Goal: Check status: Check status

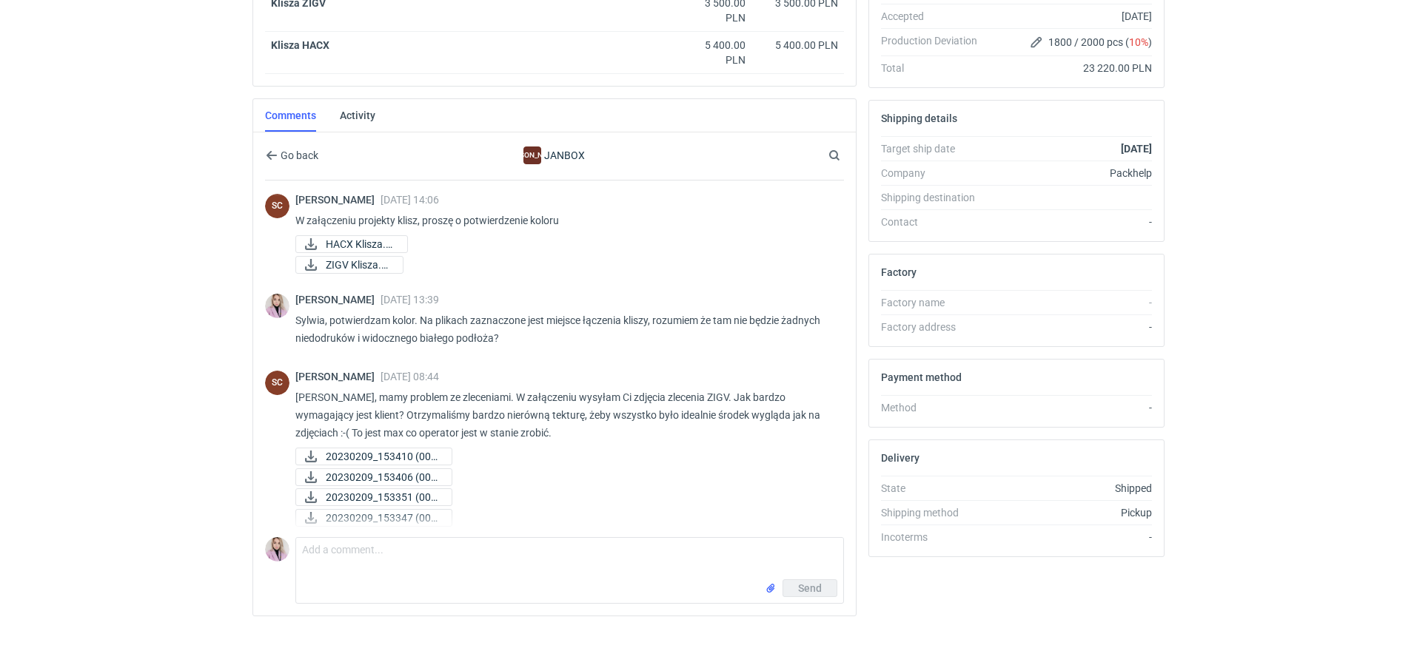
scroll to position [570, 0]
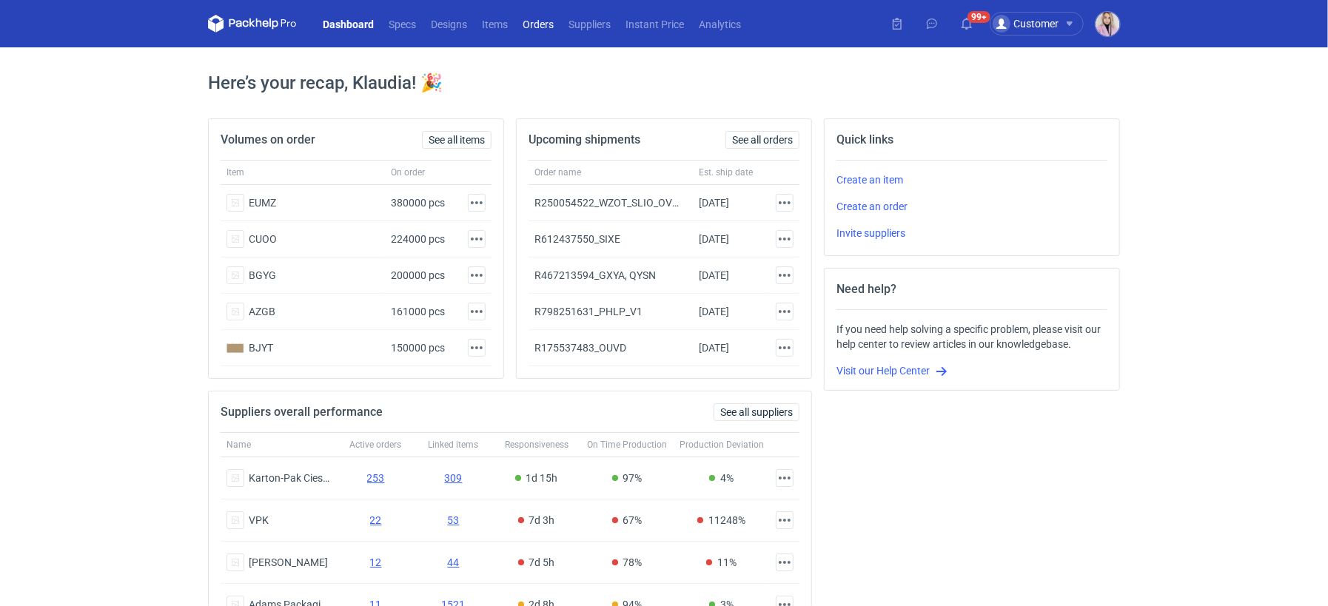
click at [544, 29] on link "Orders" at bounding box center [538, 24] width 46 height 18
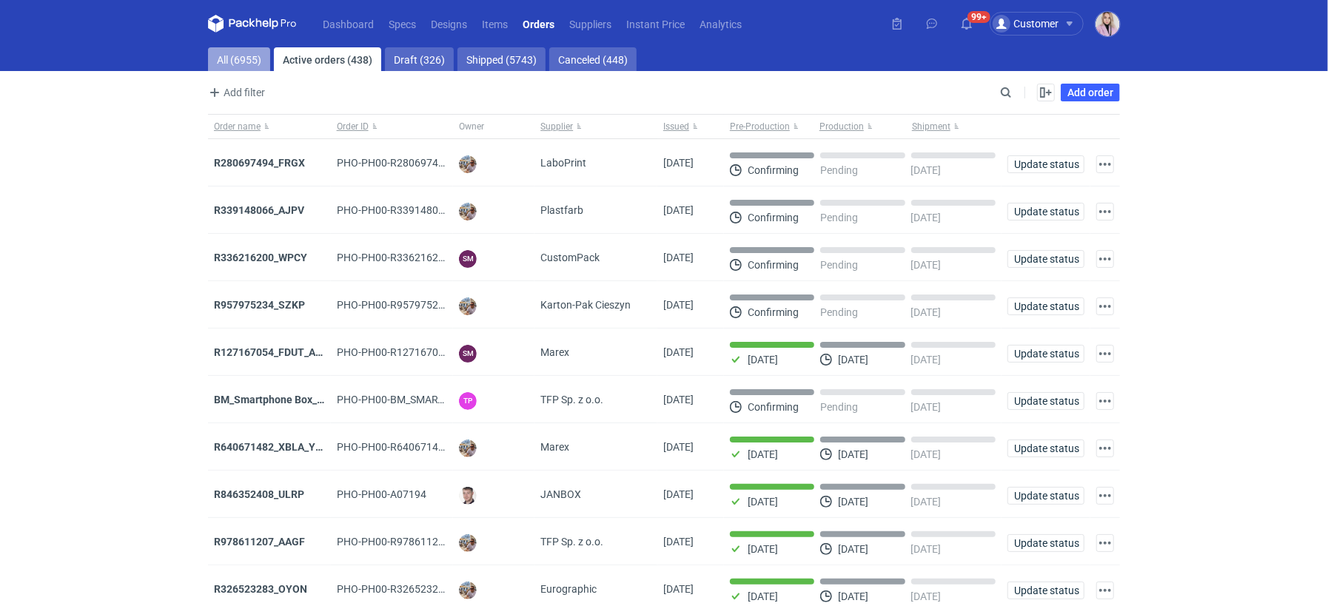
click at [245, 53] on link "All (6955)" at bounding box center [239, 59] width 62 height 24
click at [1004, 93] on input "Search" at bounding box center [941, 93] width 147 height 18
paste input "YKRY"
type input "YKRY"
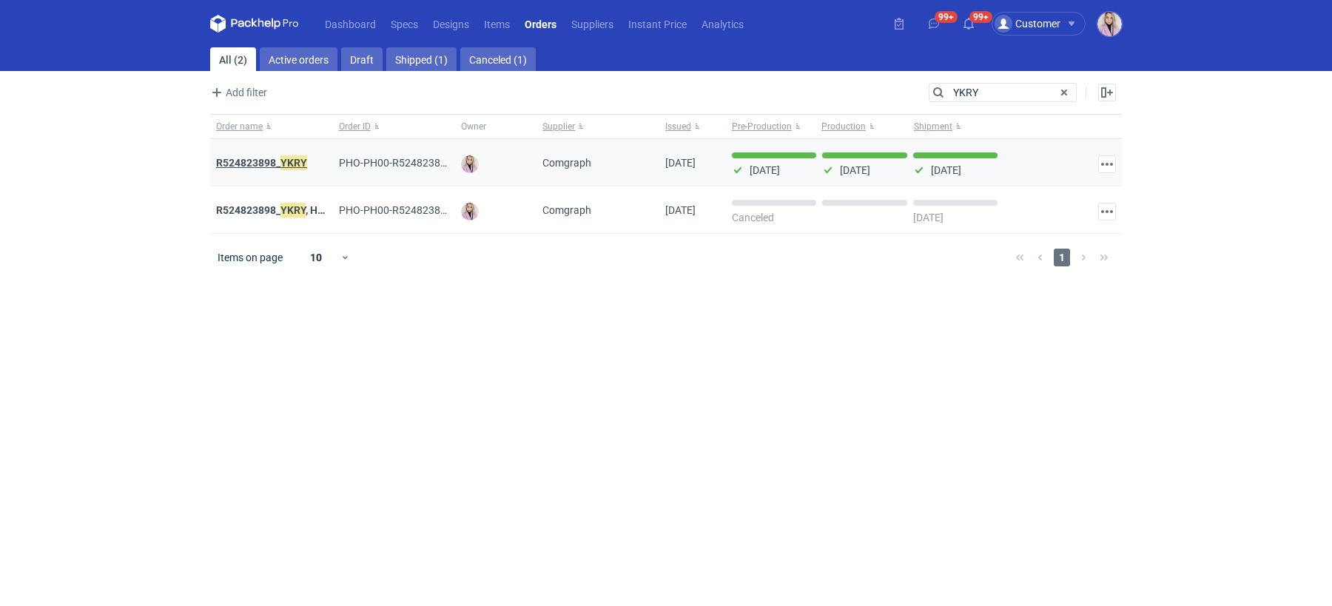
click at [281, 163] on em "YKRY" at bounding box center [293, 163] width 27 height 16
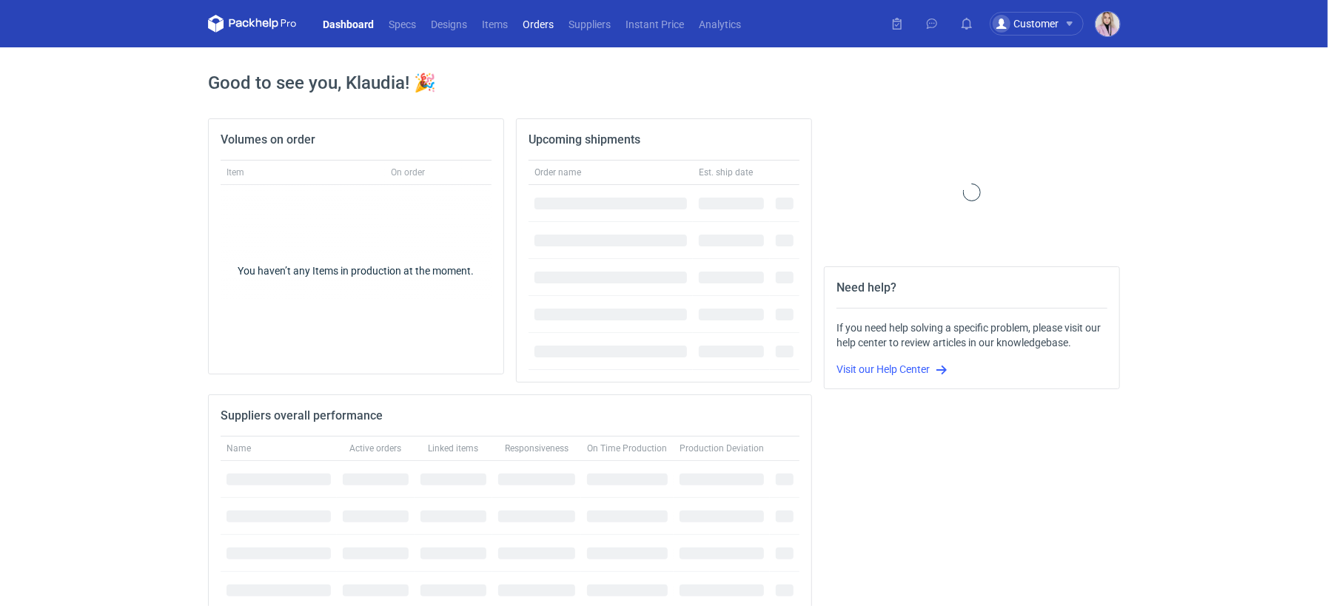
click at [543, 30] on link "Orders" at bounding box center [538, 24] width 46 height 18
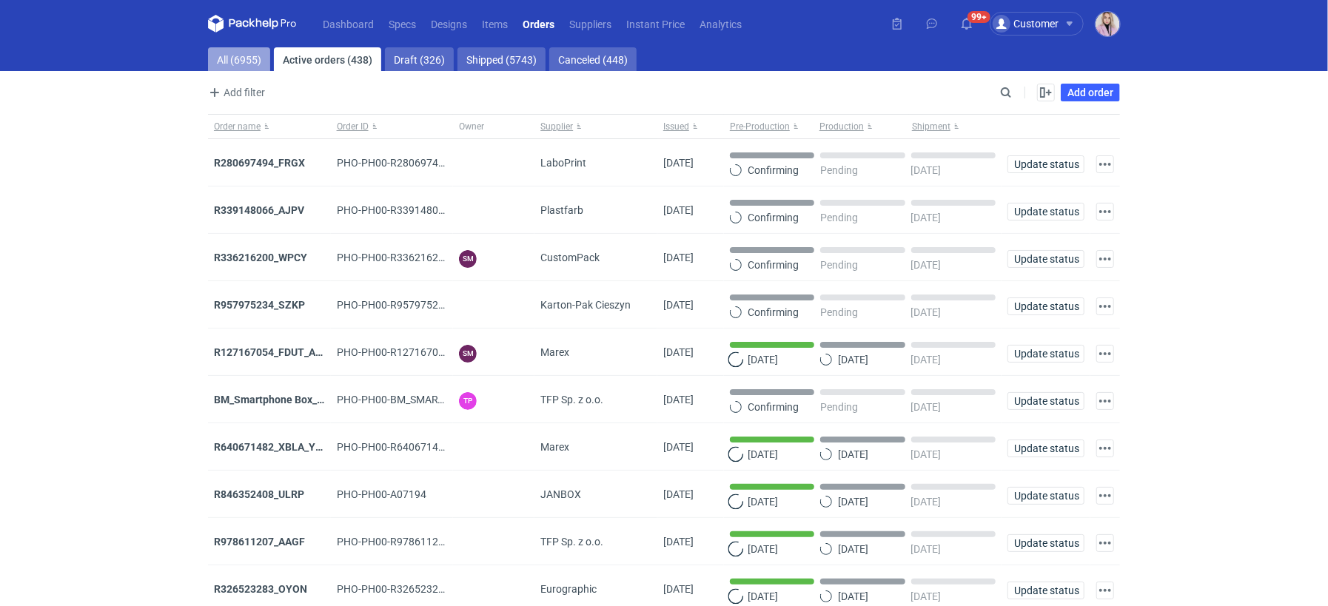
click at [248, 56] on link "All (6955)" at bounding box center [239, 59] width 62 height 24
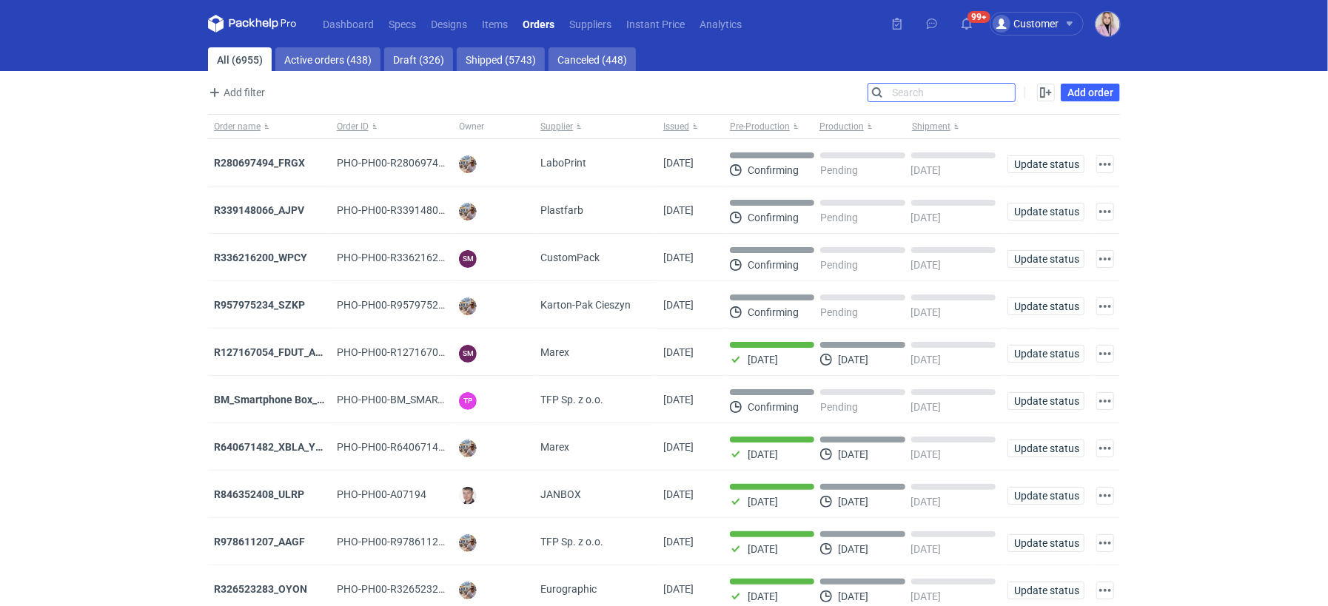
click at [1009, 94] on input "Search" at bounding box center [941, 93] width 147 height 18
paste input "HXTM"
type input "HXTM"
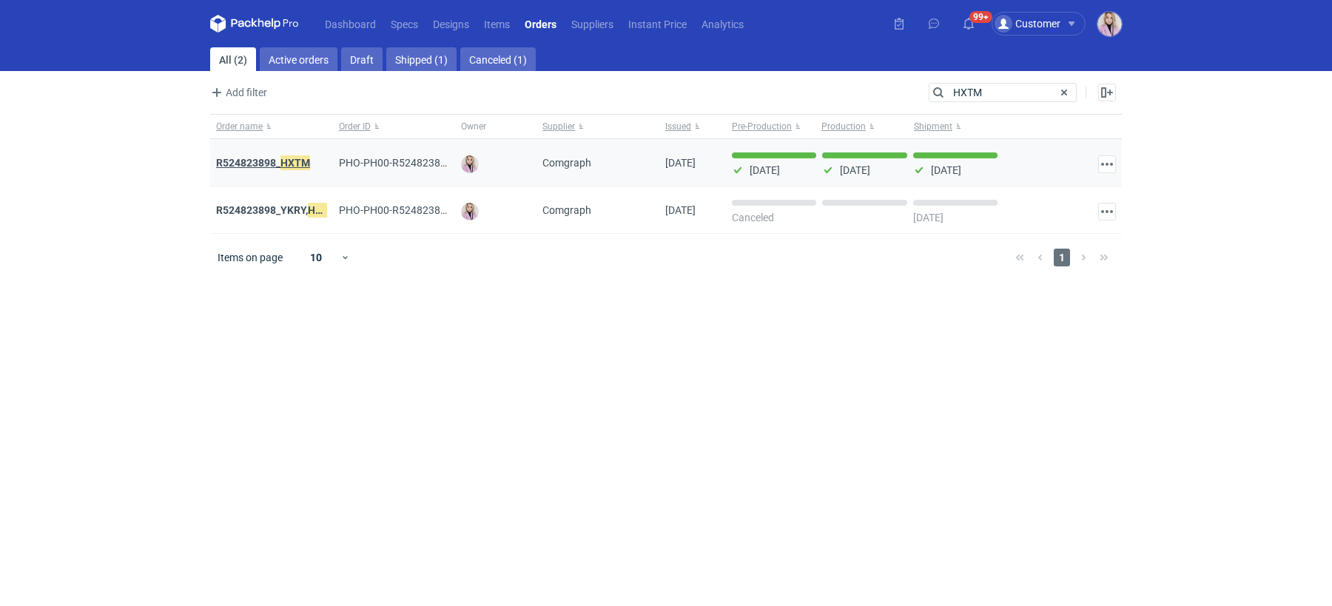
click at [282, 164] on em "HXTM" at bounding box center [295, 163] width 30 height 16
